Goal: Information Seeking & Learning: Learn about a topic

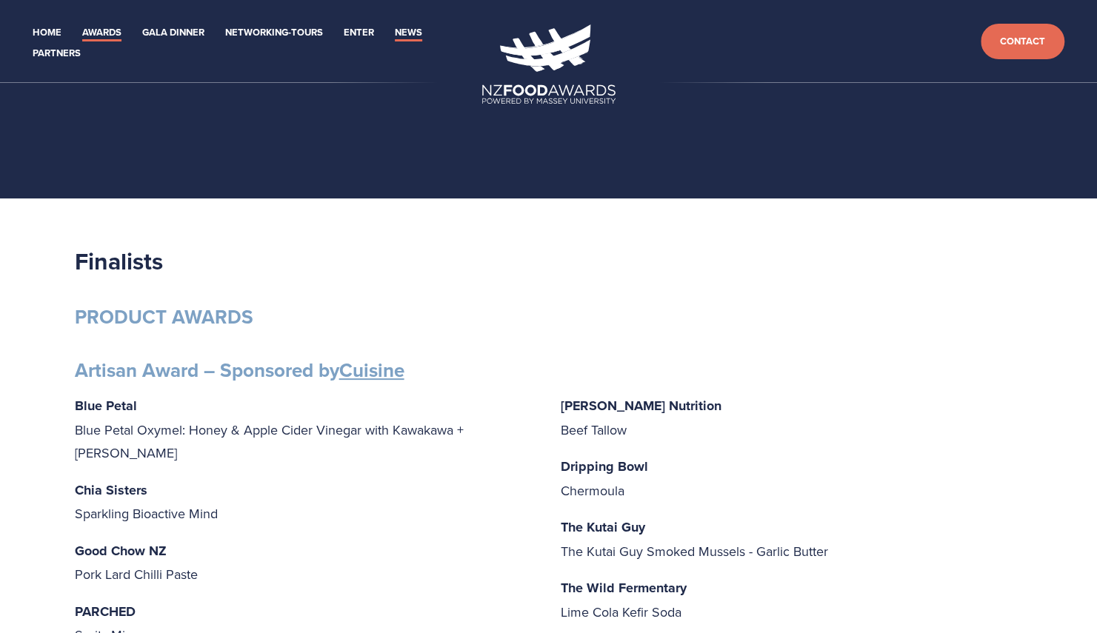
click at [415, 30] on link "News" at bounding box center [408, 32] width 27 height 17
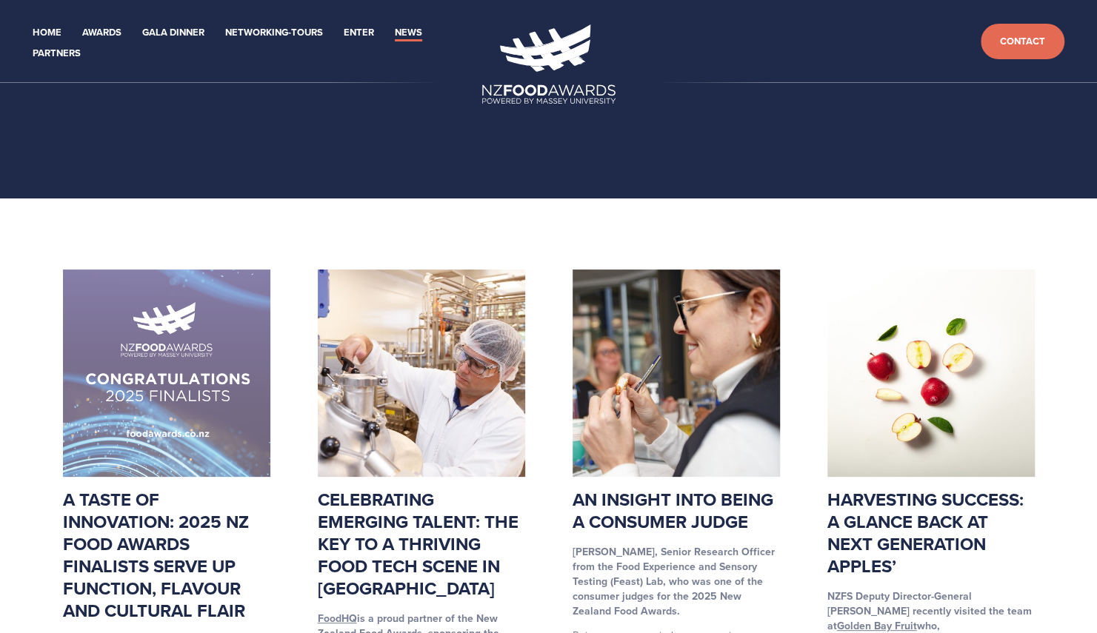
click at [197, 466] on img at bounding box center [166, 373] width 207 height 207
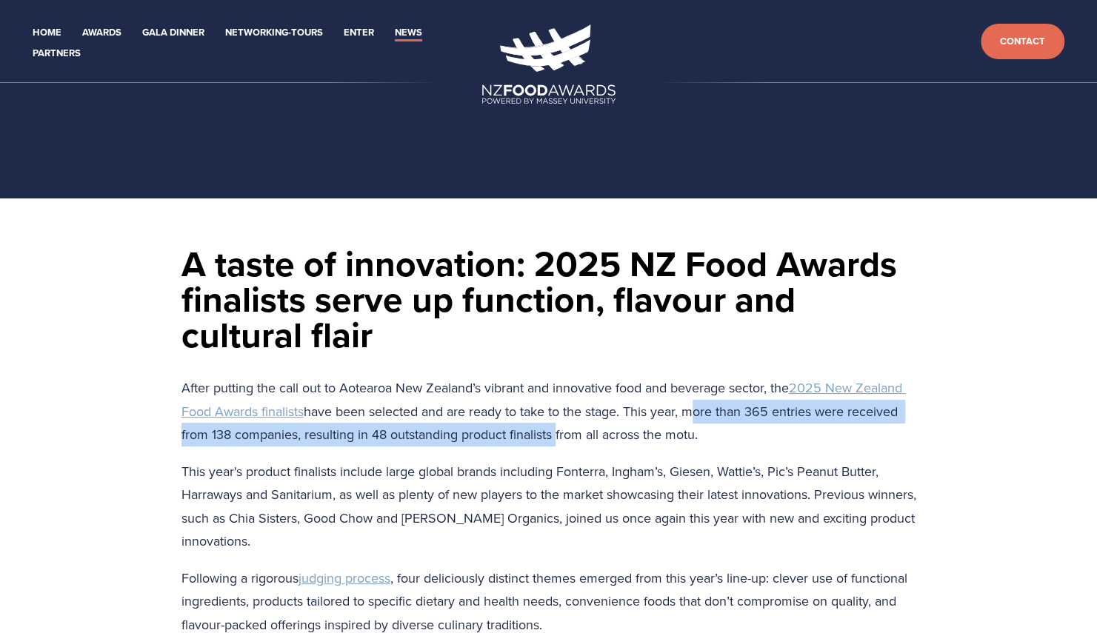
drag, startPoint x: 690, startPoint y: 412, endPoint x: 552, endPoint y: 435, distance: 139.6
click at [552, 435] on p "After putting the call out to [GEOGRAPHIC_DATA] New Zealand’s vibrant and innov…" at bounding box center [548, 411] width 734 height 70
copy p "more than 365 entries were received from 138 companies, resulting in 48 outstan…"
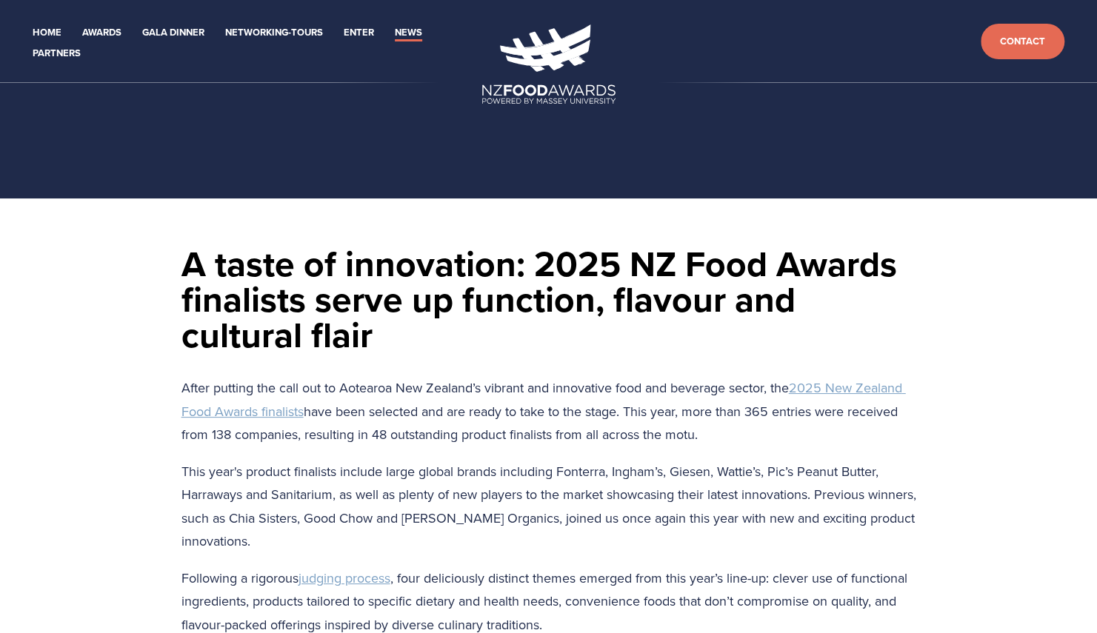
click at [582, 511] on p "This year's product finalists include large global brands including Fonterra, I…" at bounding box center [548, 506] width 734 height 93
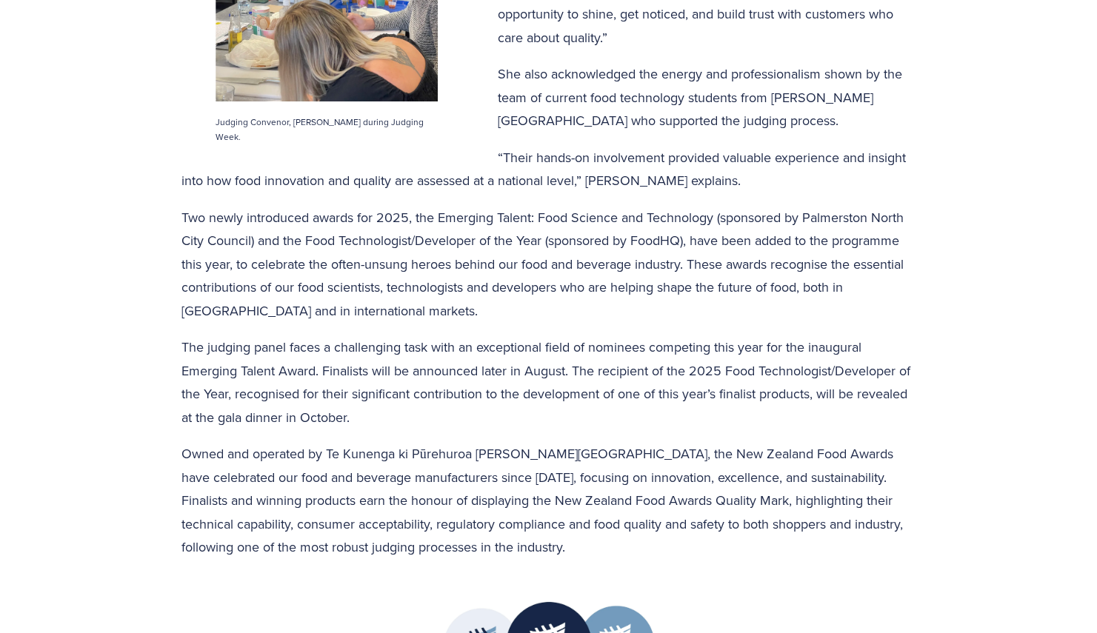
scroll to position [1081, 0]
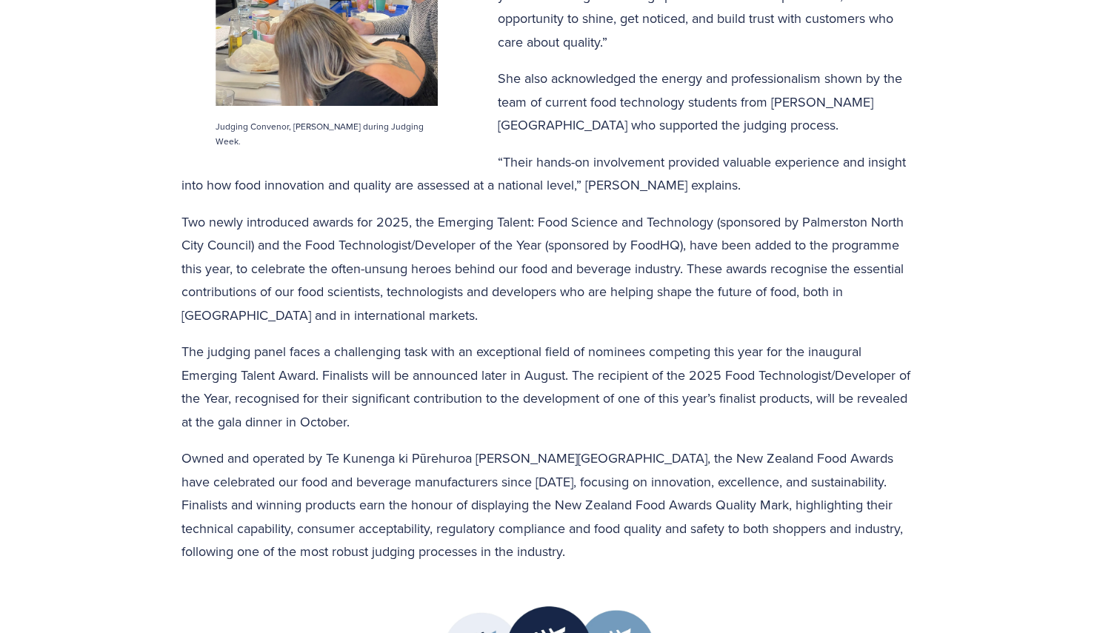
click at [302, 247] on p "Two newly introduced awards for 2025, the Emerging Talent: Food Science and Tec…" at bounding box center [548, 268] width 734 height 117
drag, startPoint x: 302, startPoint y: 247, endPoint x: 545, endPoint y: 241, distance: 242.9
click at [545, 241] on p "Two newly introduced awards for 2025, the Emerging Talent: Food Science and Tec…" at bounding box center [548, 268] width 734 height 117
copy p "Food Technologist/Developer of the Year"
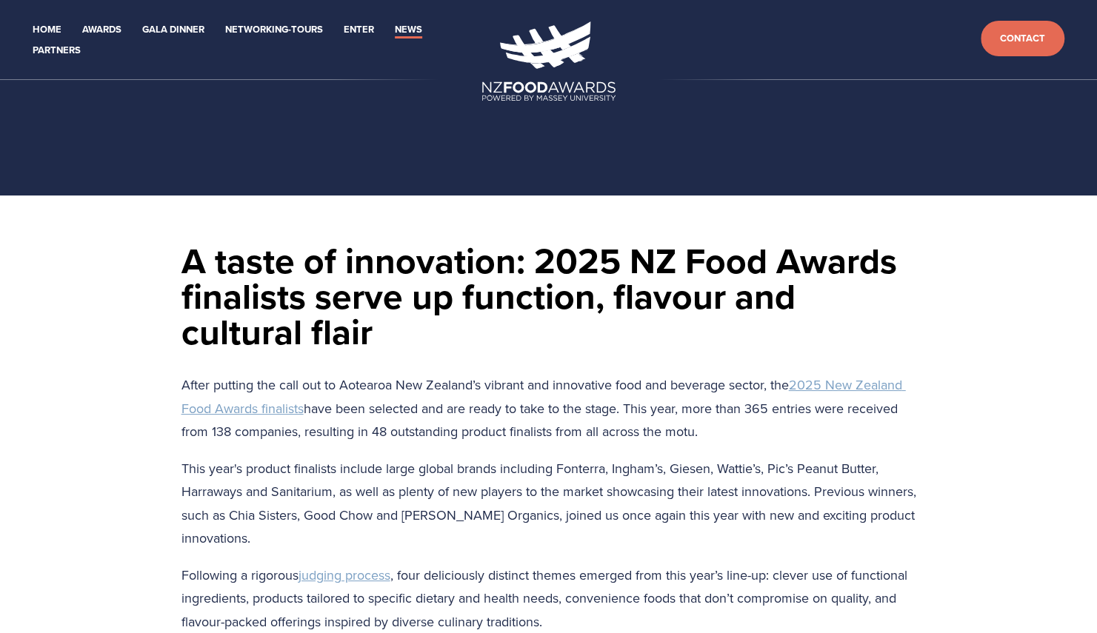
scroll to position [0, 0]
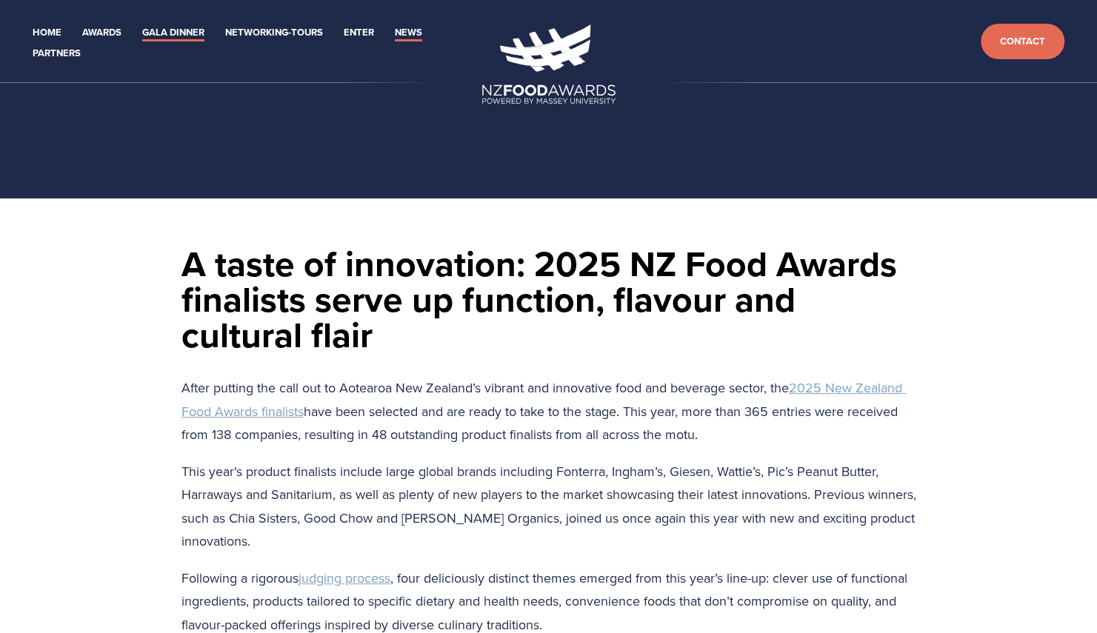
click at [188, 30] on link "Gala Dinner" at bounding box center [173, 32] width 62 height 17
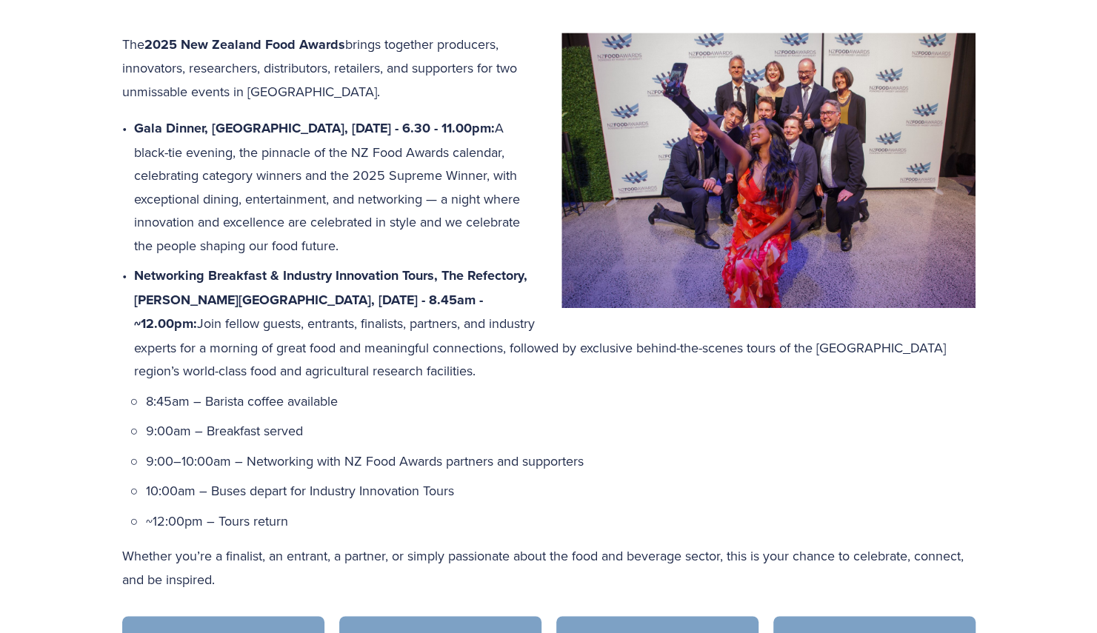
scroll to position [709, 0]
